Goal: Check status: Check status

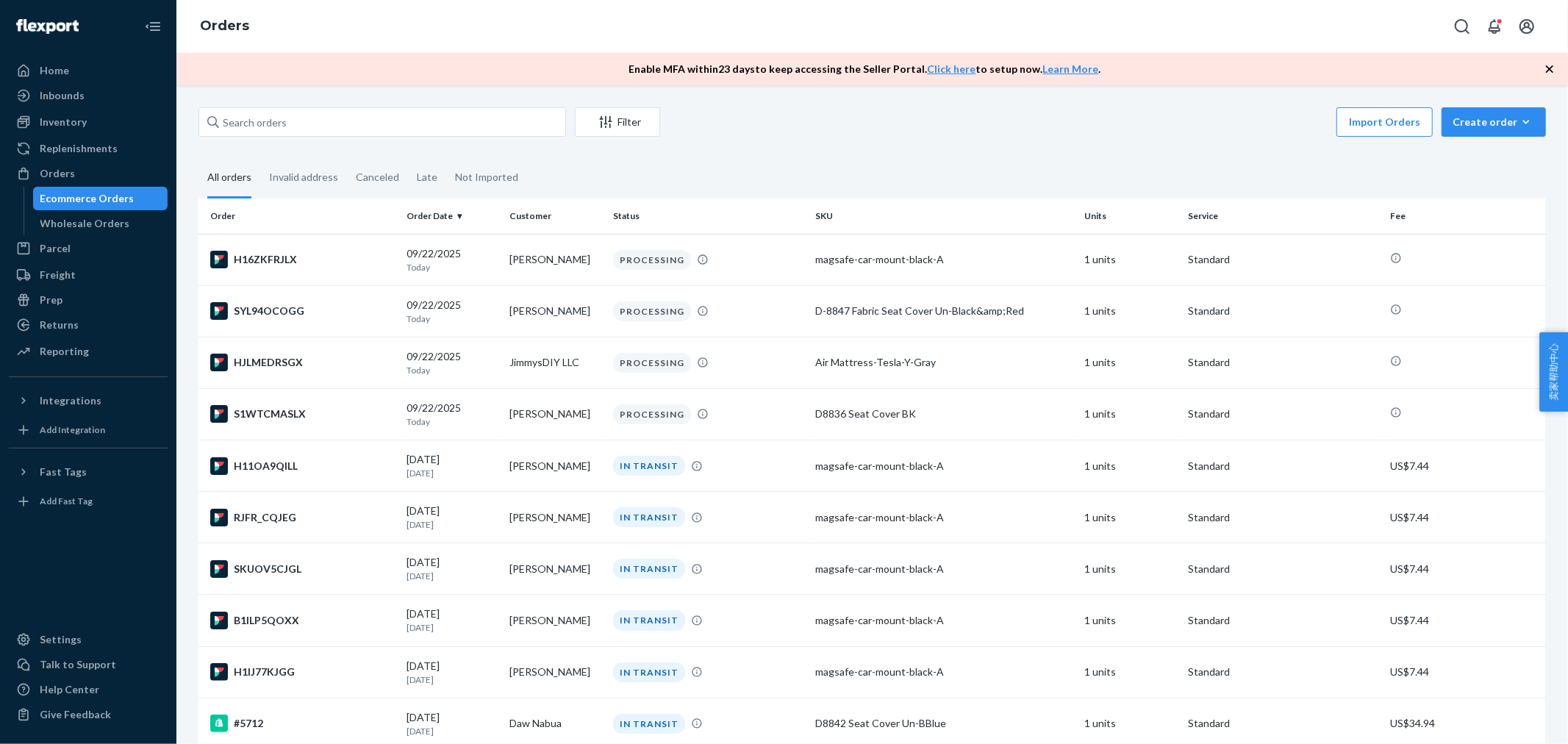
click at [935, 133] on div "Import Orders Create order Ecommerce order Removal order" at bounding box center [1107, 124] width 877 height 33
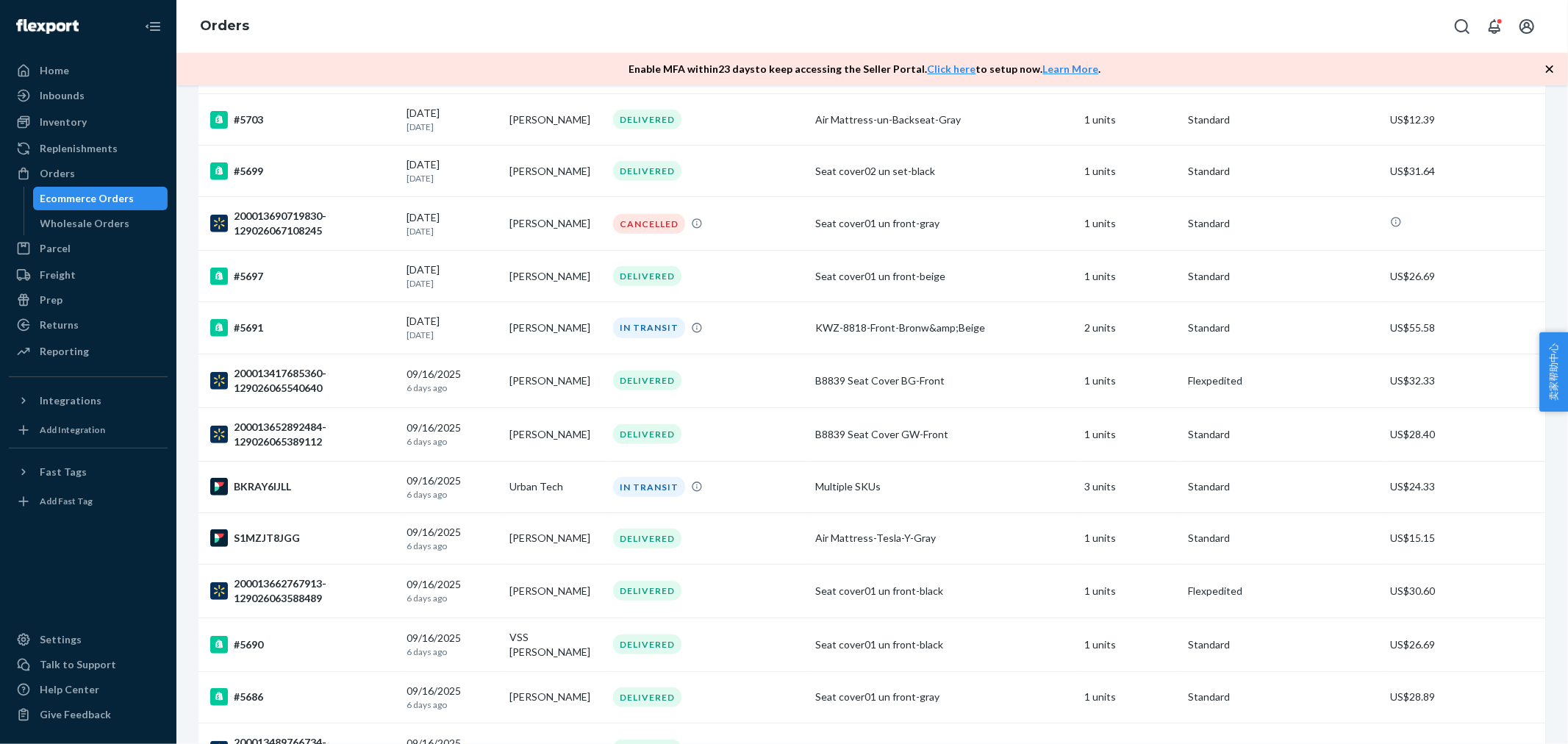
scroll to position [816, 0]
click at [780, 557] on td "DELIVERED" at bounding box center [708, 536] width 202 height 52
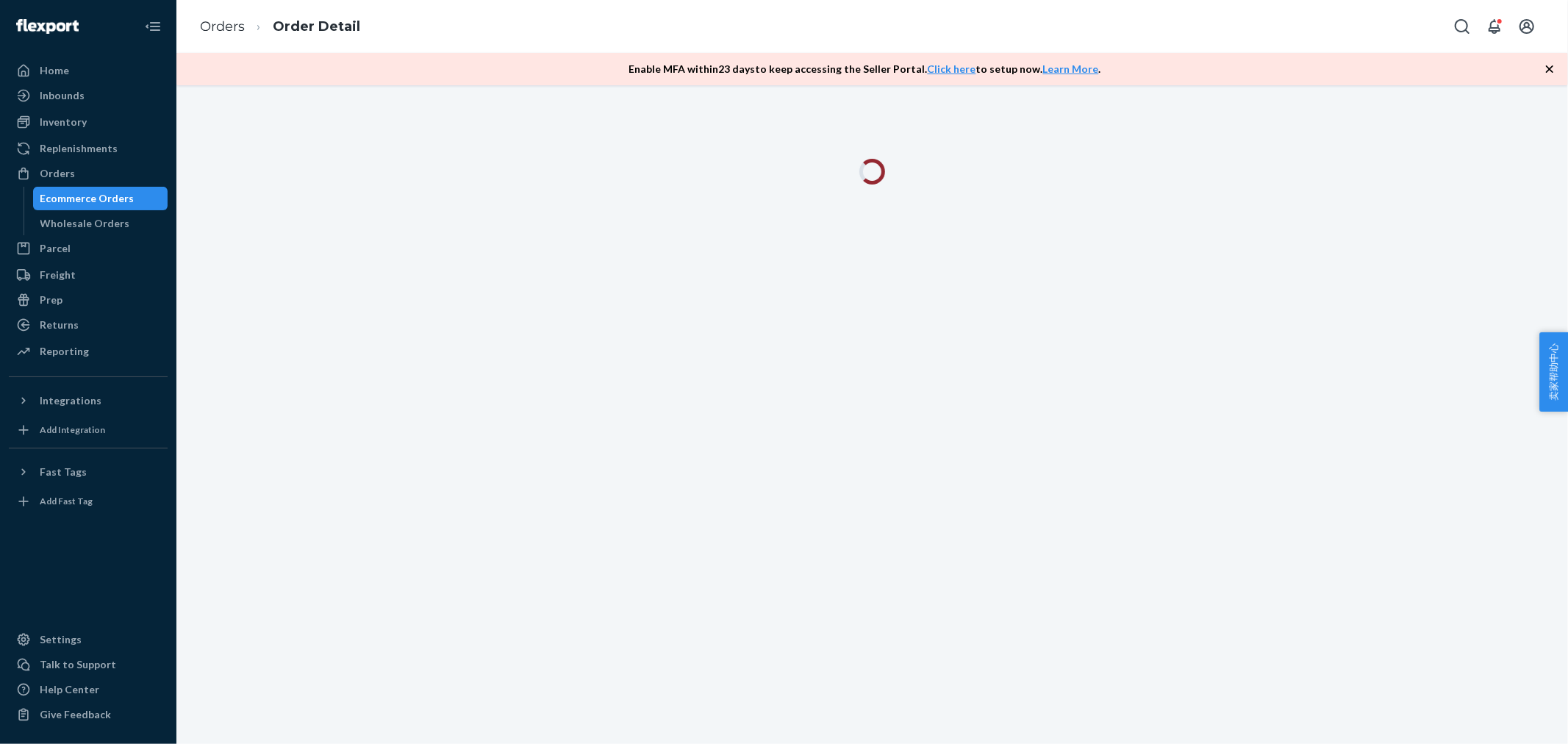
click at [988, 429] on div at bounding box center [872, 415] width 1392 height 659
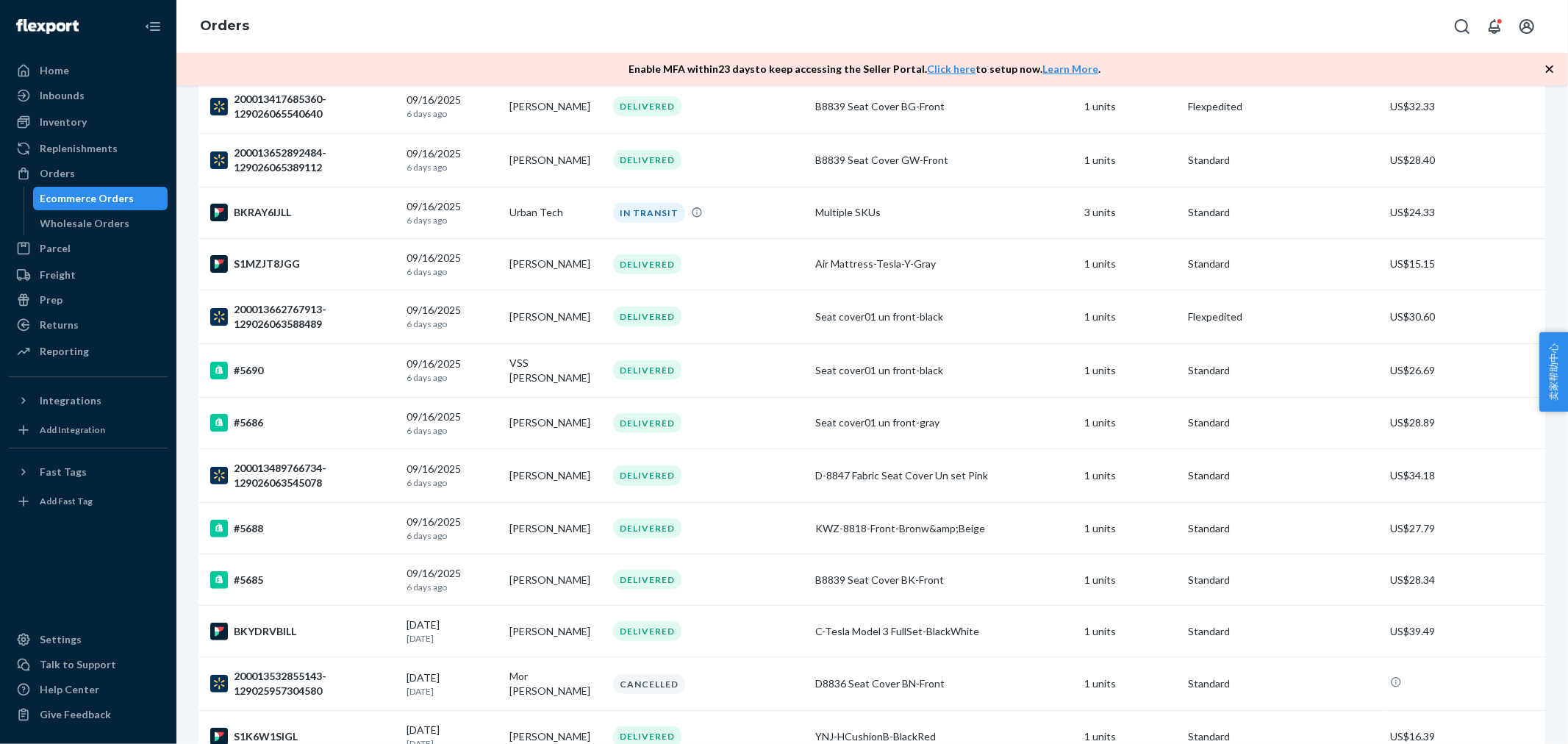
scroll to position [1061, 0]
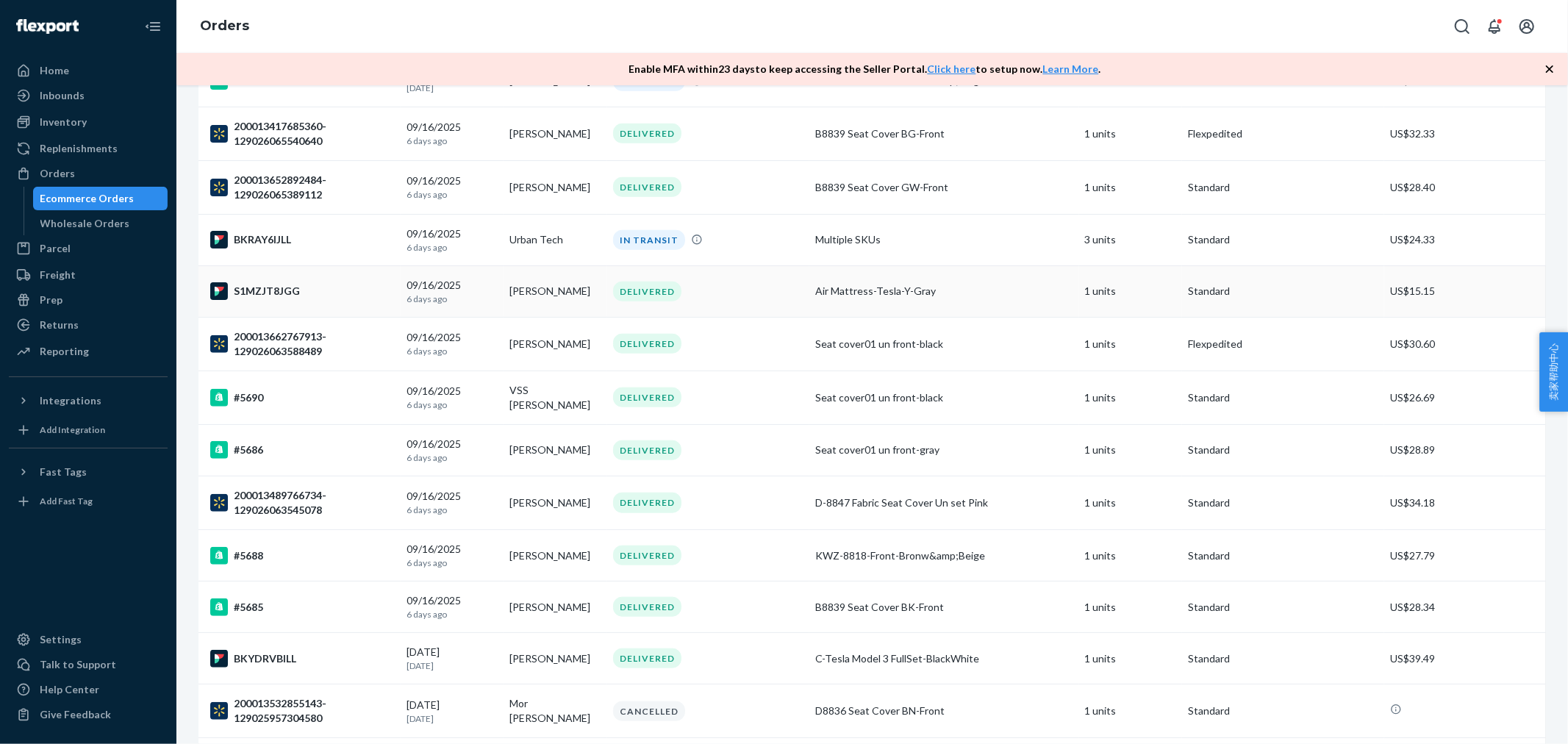
click at [556, 289] on td "[PERSON_NAME]" at bounding box center [555, 291] width 104 height 52
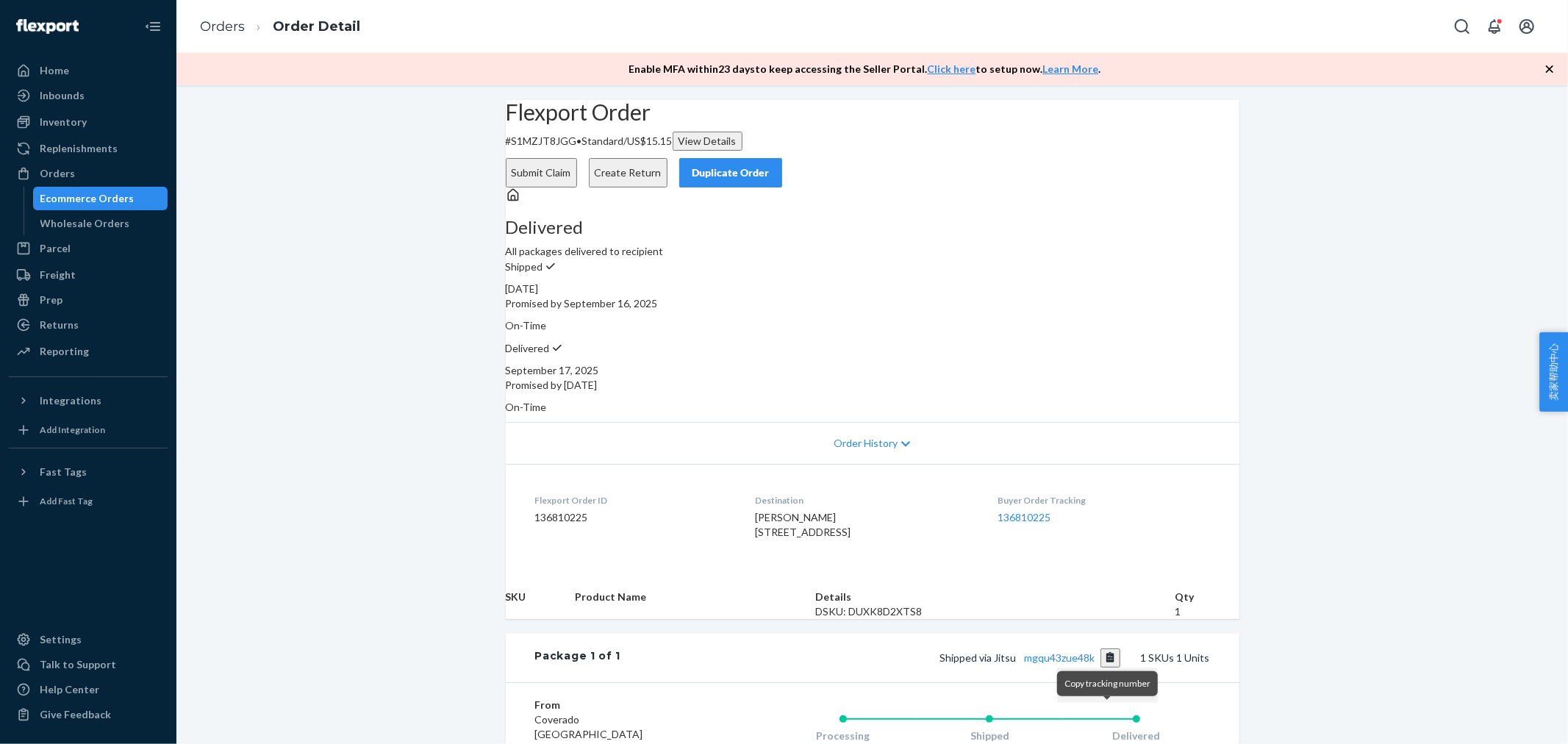
click at [1107, 667] on button "Copy tracking number" at bounding box center [1110, 658] width 20 height 19
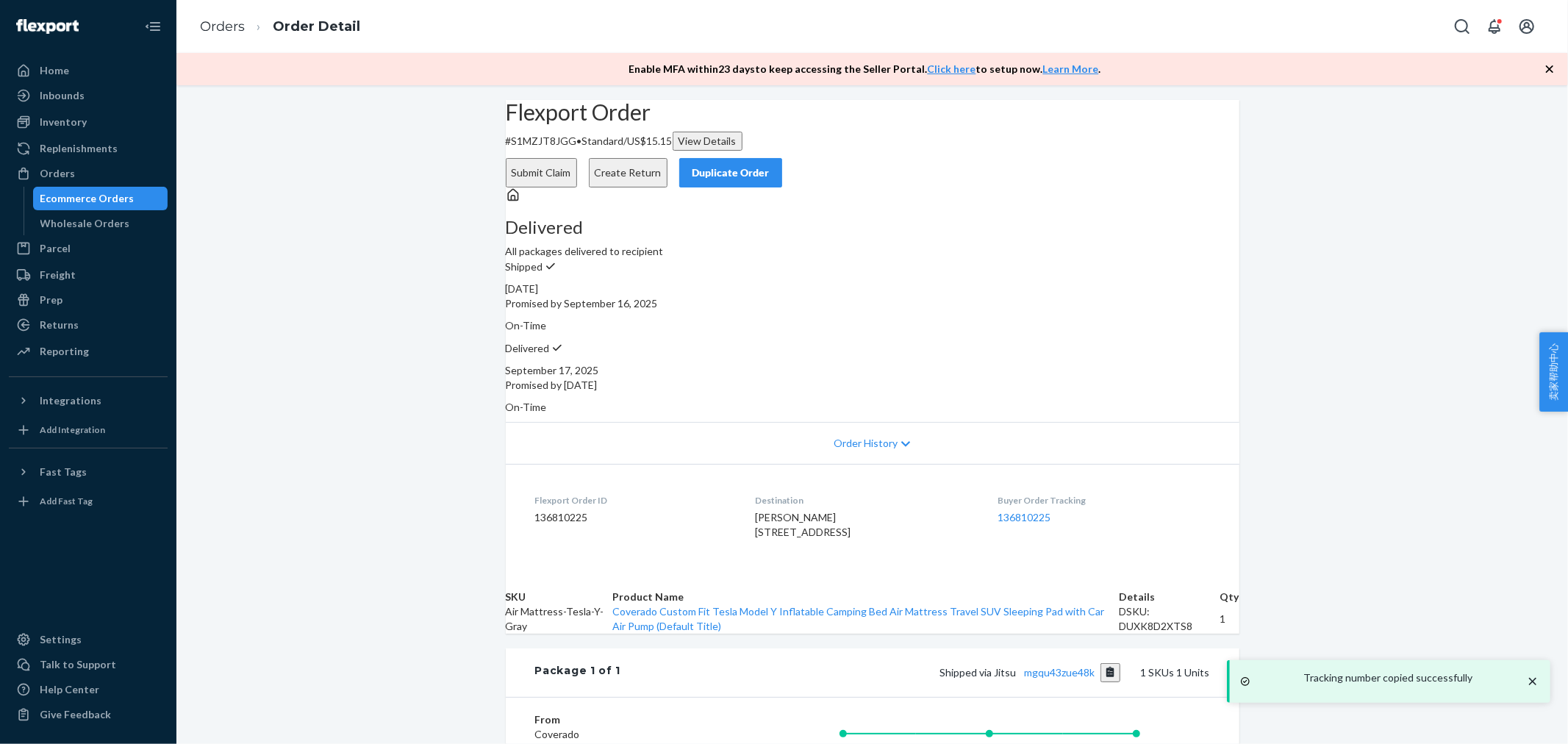
click at [1001, 381] on div "Delivered All packages delivered to recipient Shipped [DATE] Promised by [DATE]…" at bounding box center [872, 301] width 734 height 227
click at [248, 28] on li "Order Detail" at bounding box center [302, 27] width 116 height 20
click at [246, 28] on li "Order Detail" at bounding box center [302, 27] width 116 height 20
click at [238, 26] on link "Orders" at bounding box center [222, 27] width 45 height 16
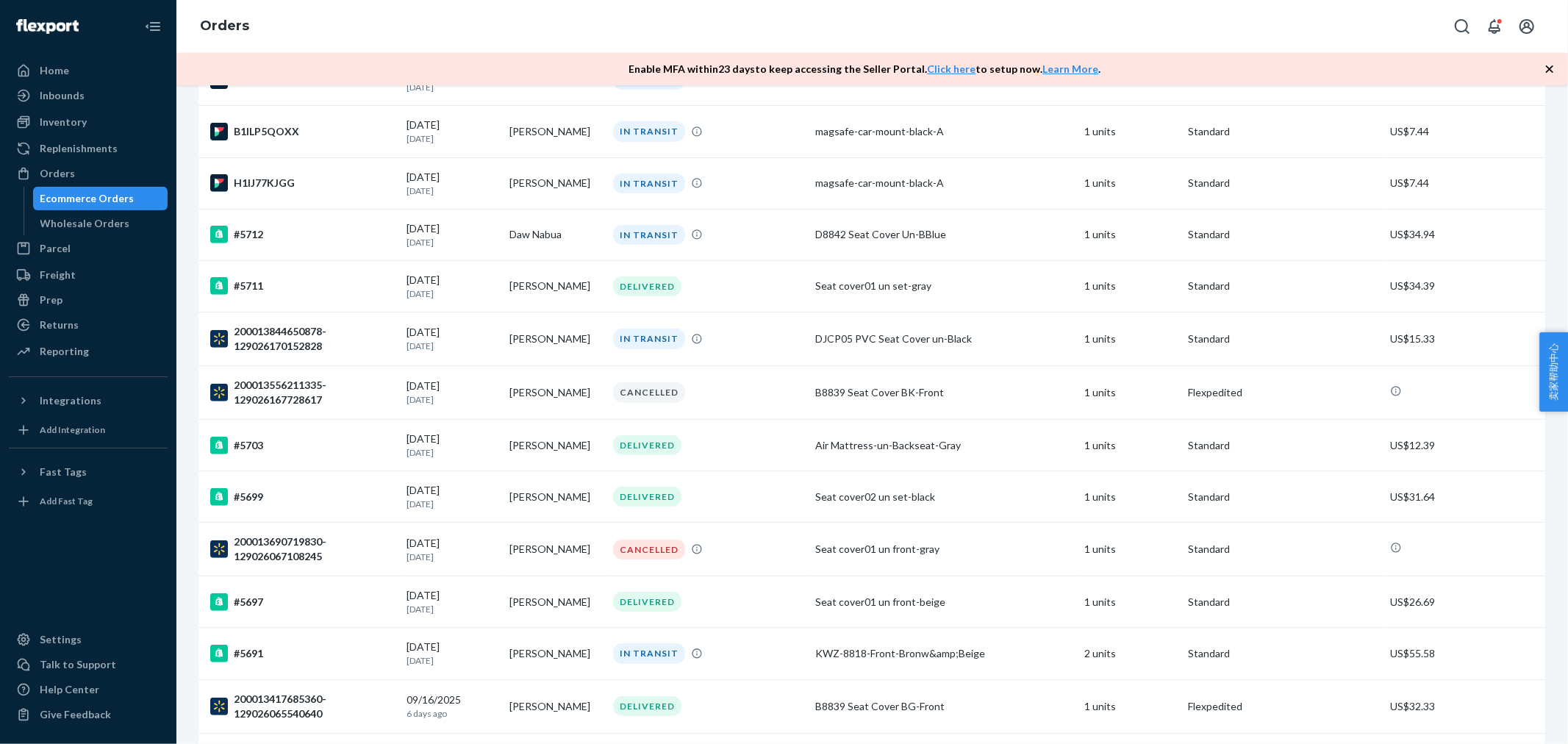
scroll to position [735, 0]
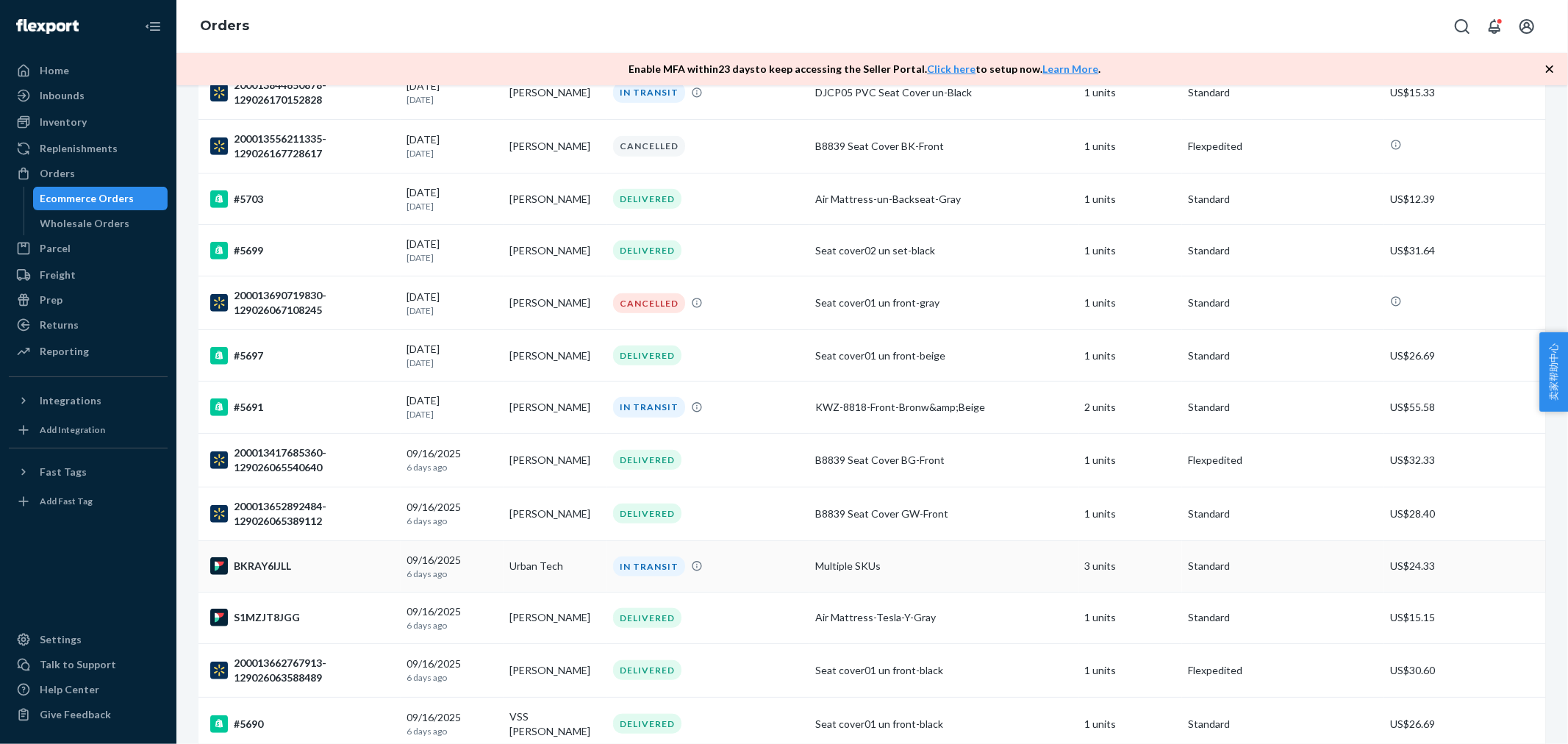
click at [769, 575] on div "IN TRANSIT" at bounding box center [708, 566] width 196 height 20
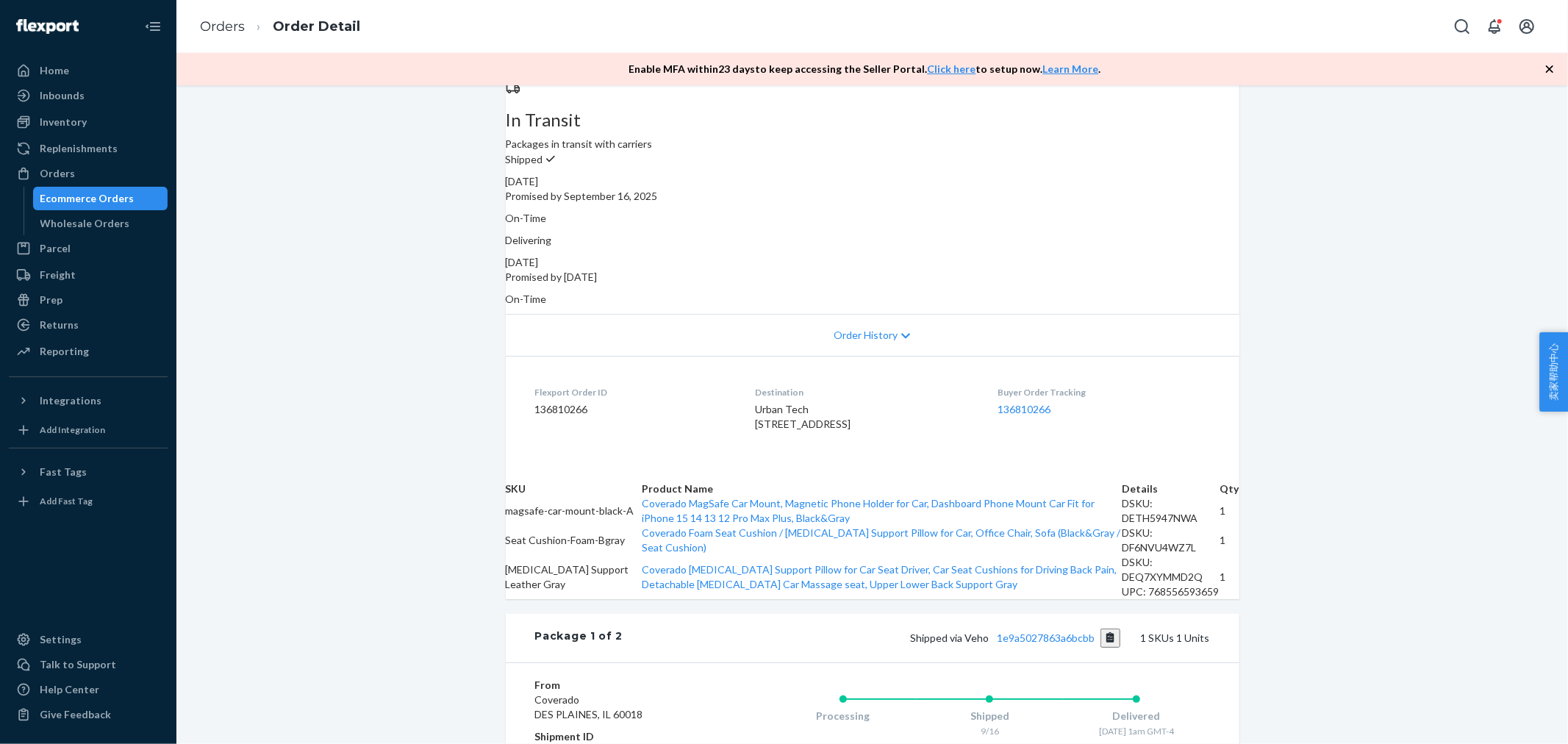
scroll to position [163, 0]
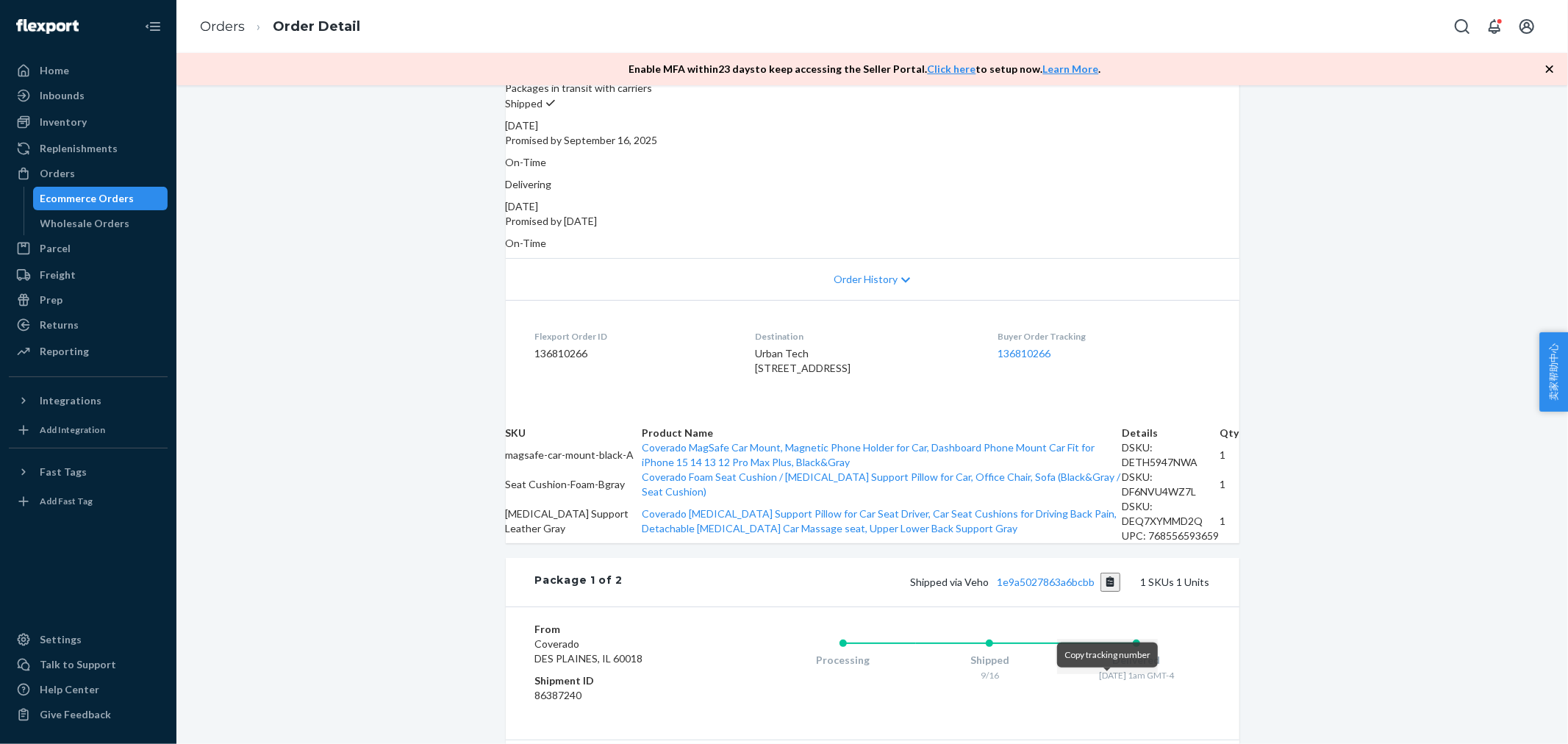
click at [1111, 592] on button "Copy tracking number" at bounding box center [1110, 582] width 20 height 19
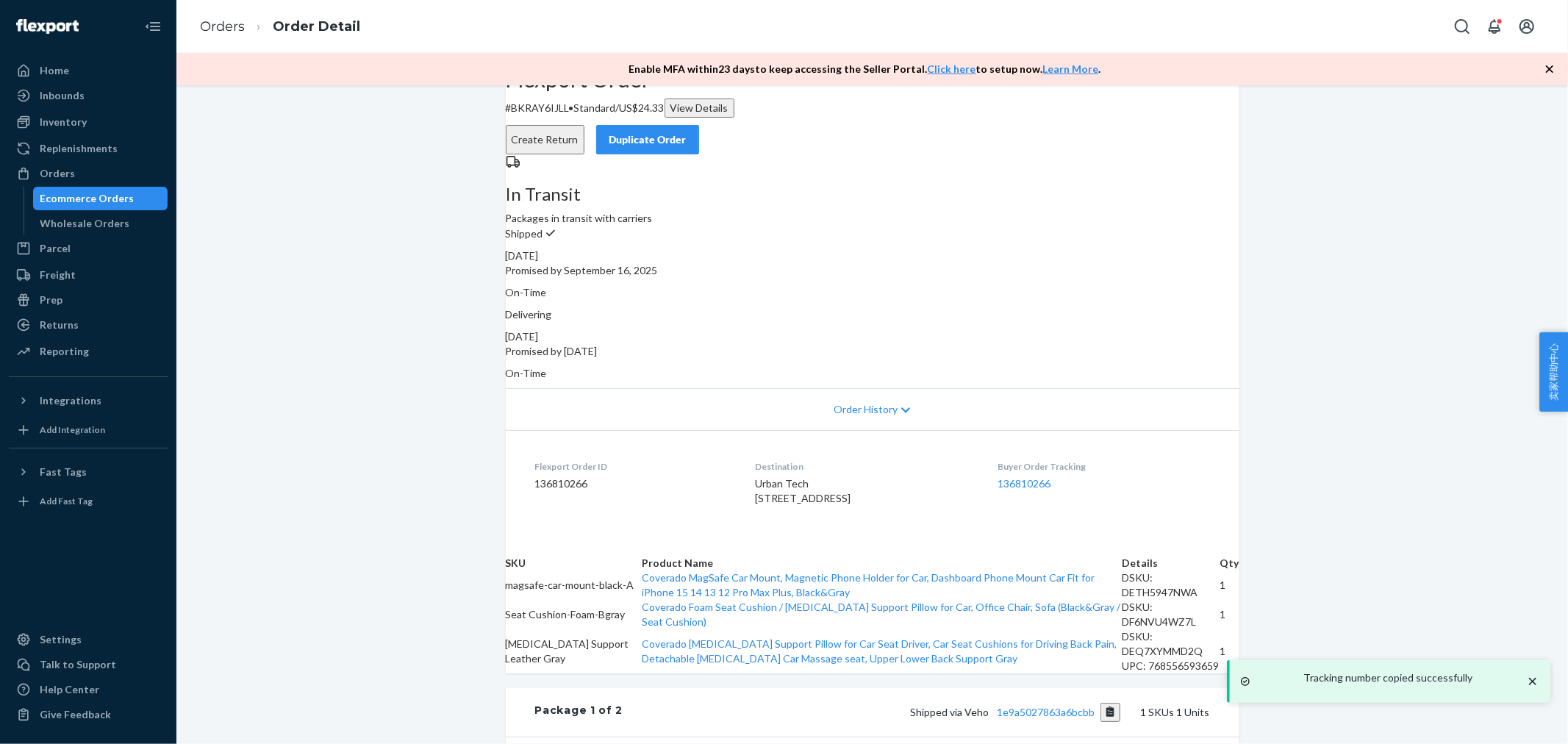
scroll to position [0, 0]
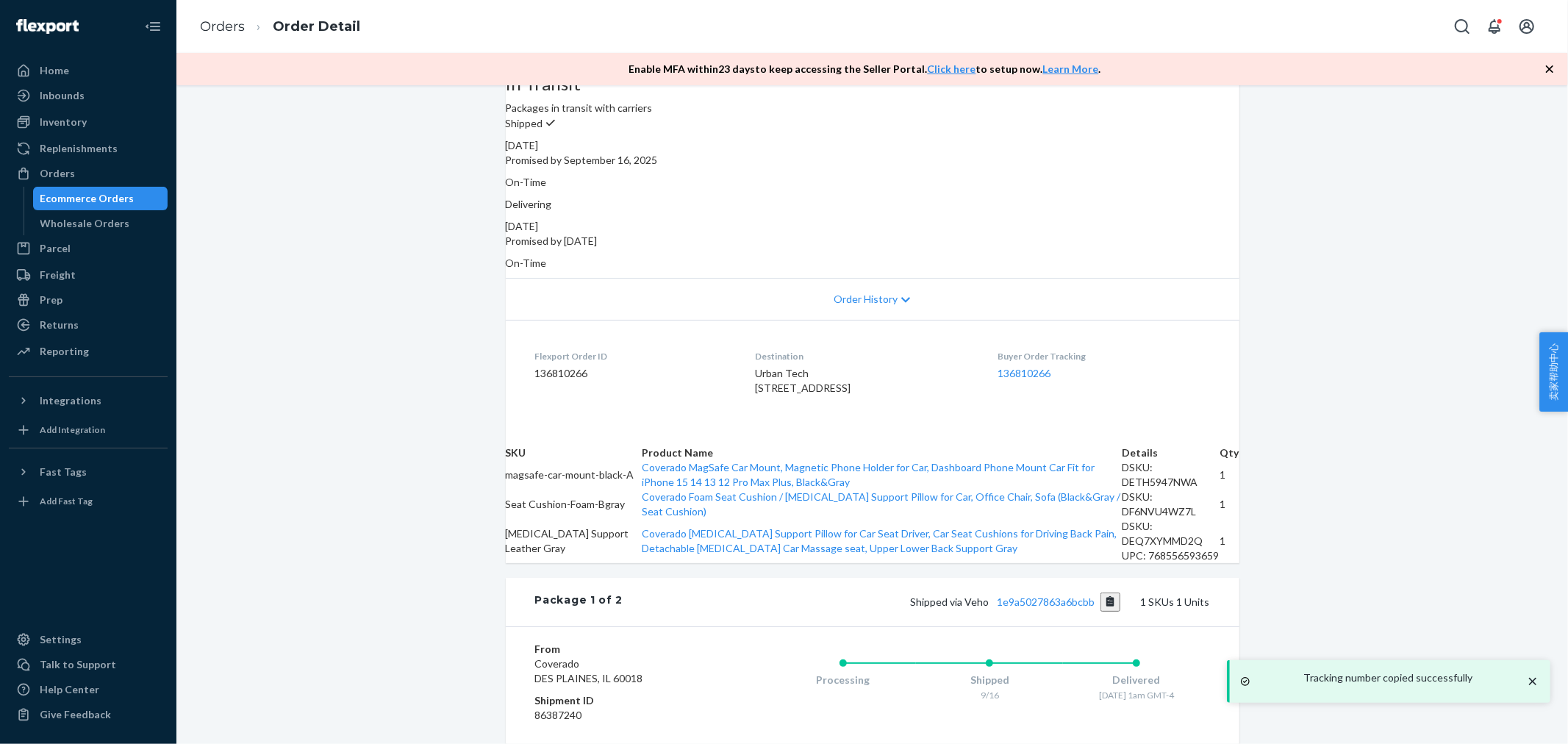
scroll to position [245, 0]
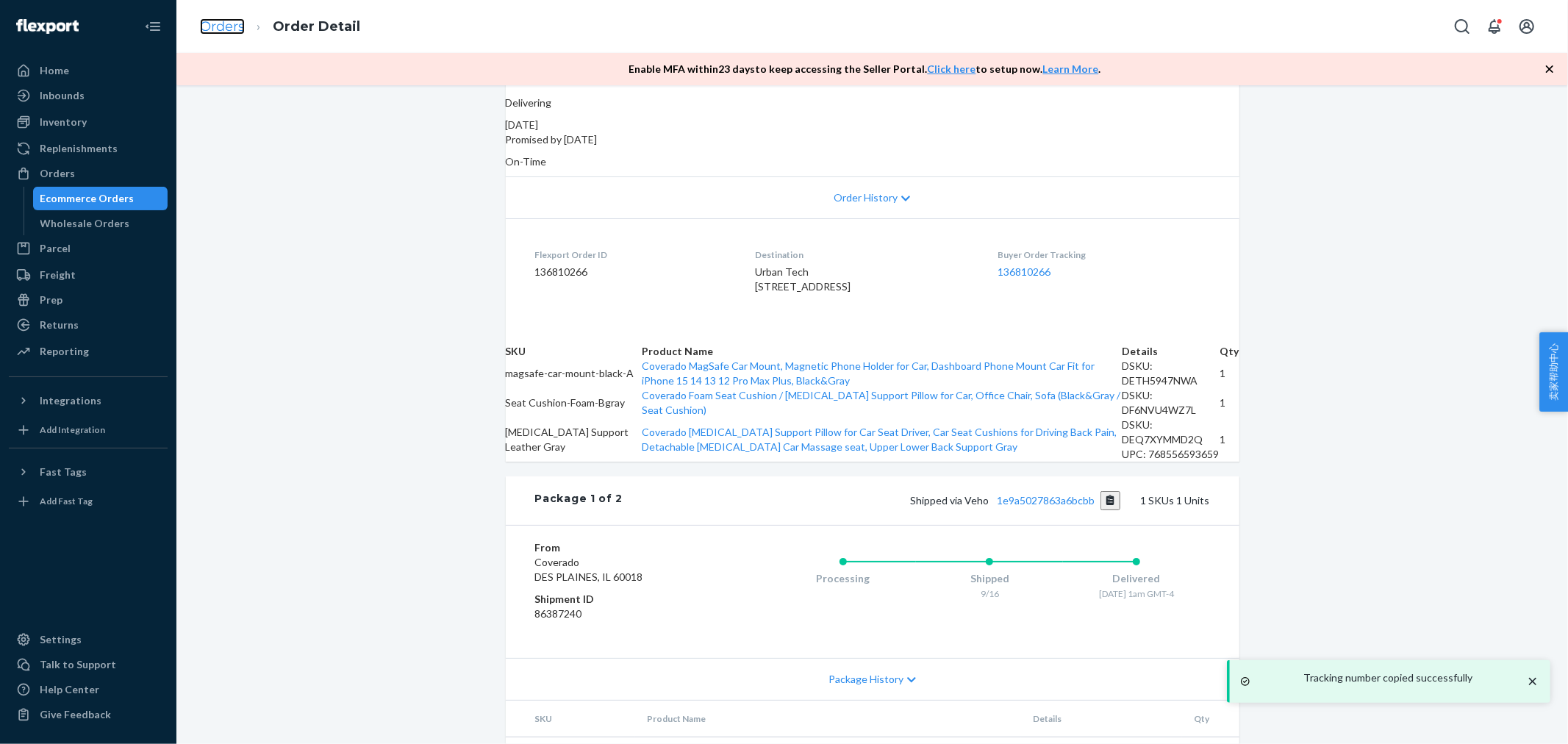
click at [228, 32] on link "Orders" at bounding box center [222, 27] width 45 height 16
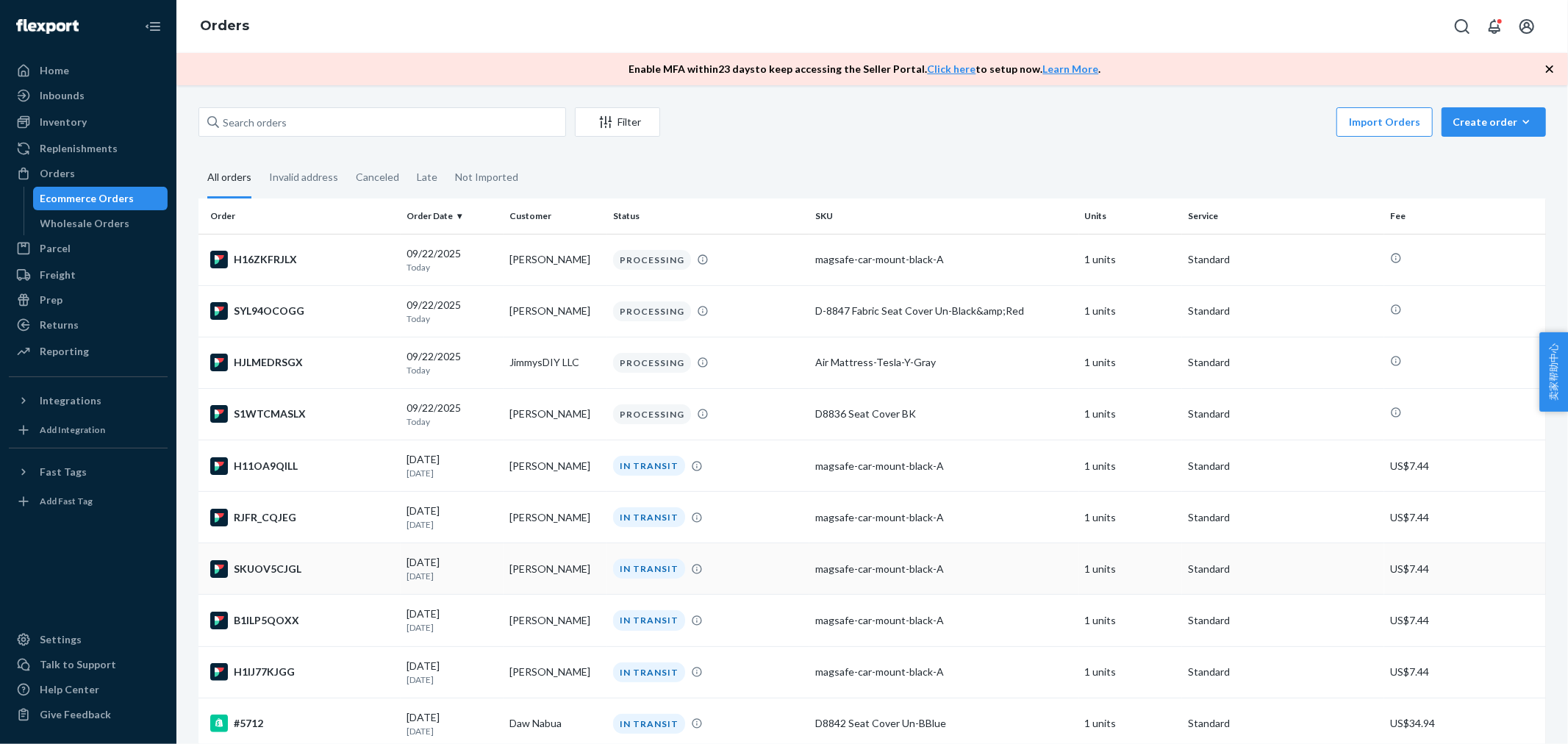
click at [985, 552] on td "magsafe-car-mount-black-A" at bounding box center [944, 569] width 270 height 52
